Goal: Task Accomplishment & Management: Complete application form

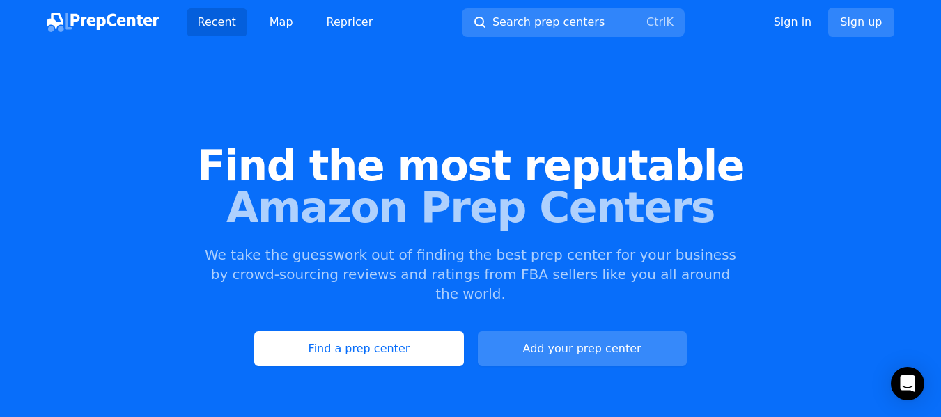
click at [551, 332] on link "Add your prep center" at bounding box center [582, 349] width 209 height 35
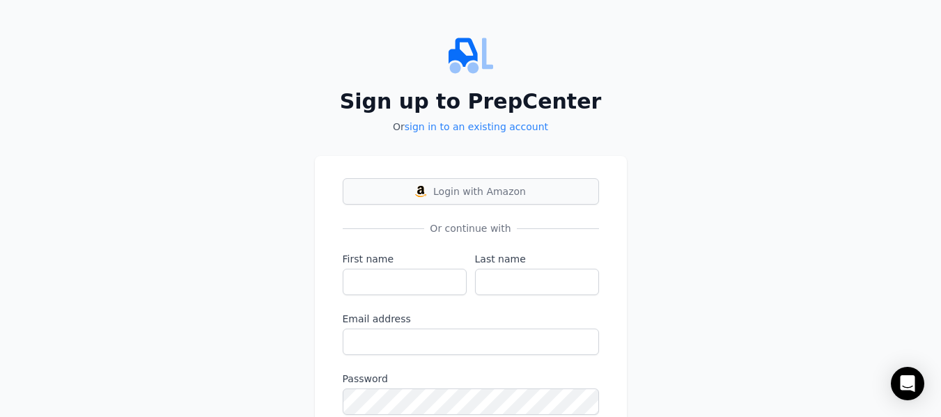
click at [475, 192] on span "Login with Amazon" at bounding box center [479, 192] width 93 height 14
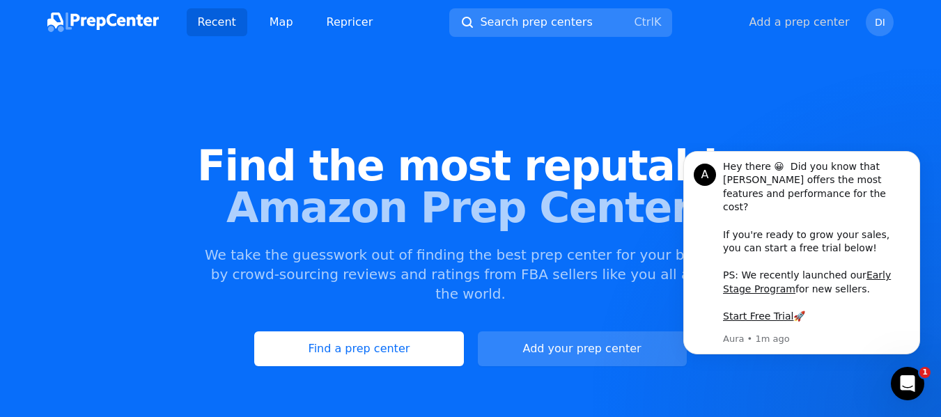
click at [836, 24] on button "Add a prep center" at bounding box center [800, 22] width 100 height 17
select select "US"
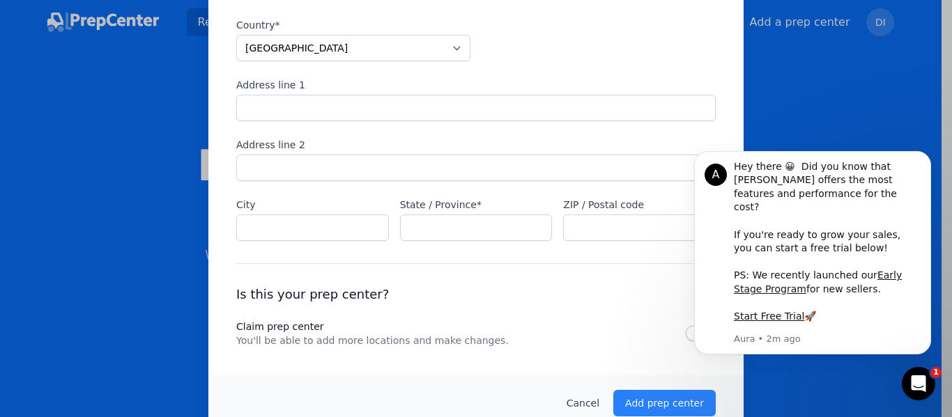
scroll to position [1200, 0]
